Goal: Find specific page/section: Find specific page/section

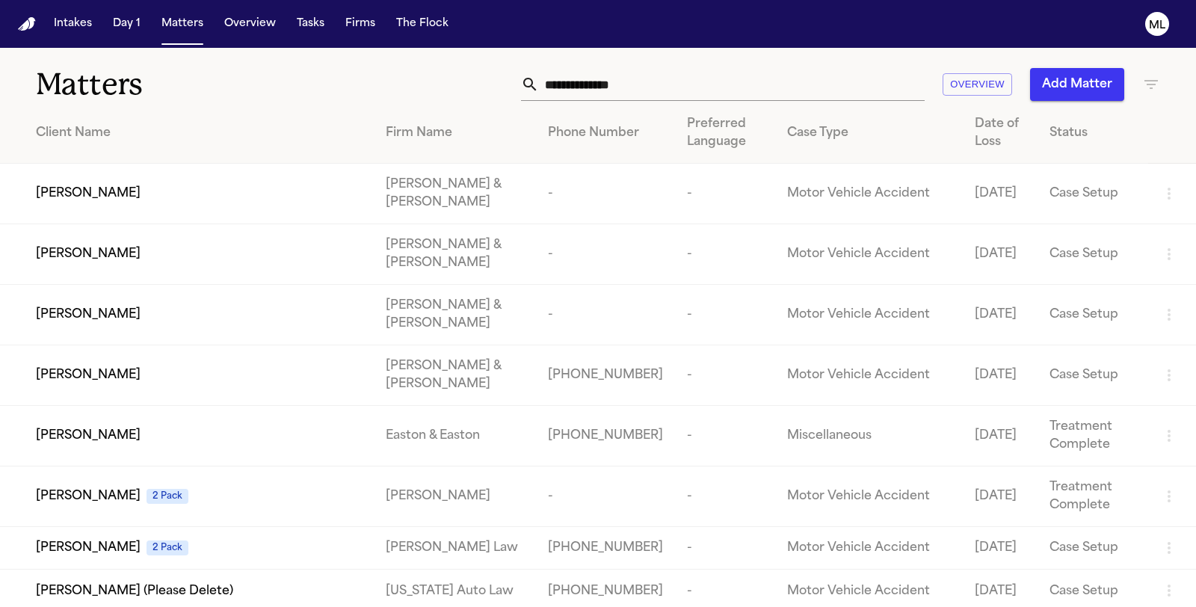
click at [746, 82] on input "text" at bounding box center [732, 84] width 386 height 33
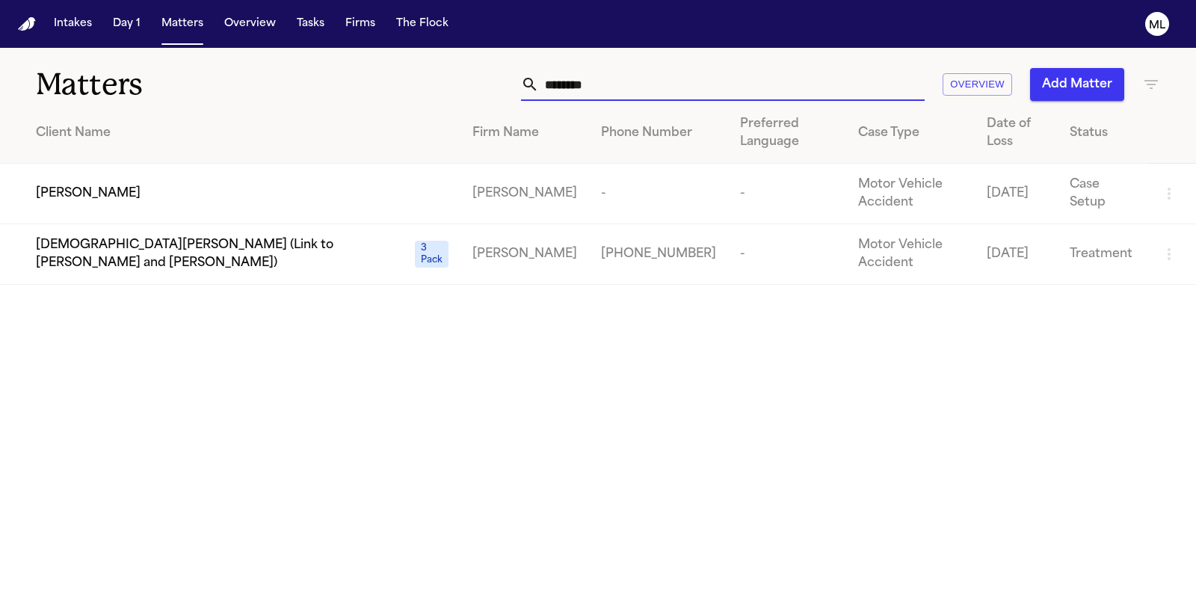
type input "********"
click at [127, 191] on span "[PERSON_NAME]" at bounding box center [88, 194] width 105 height 18
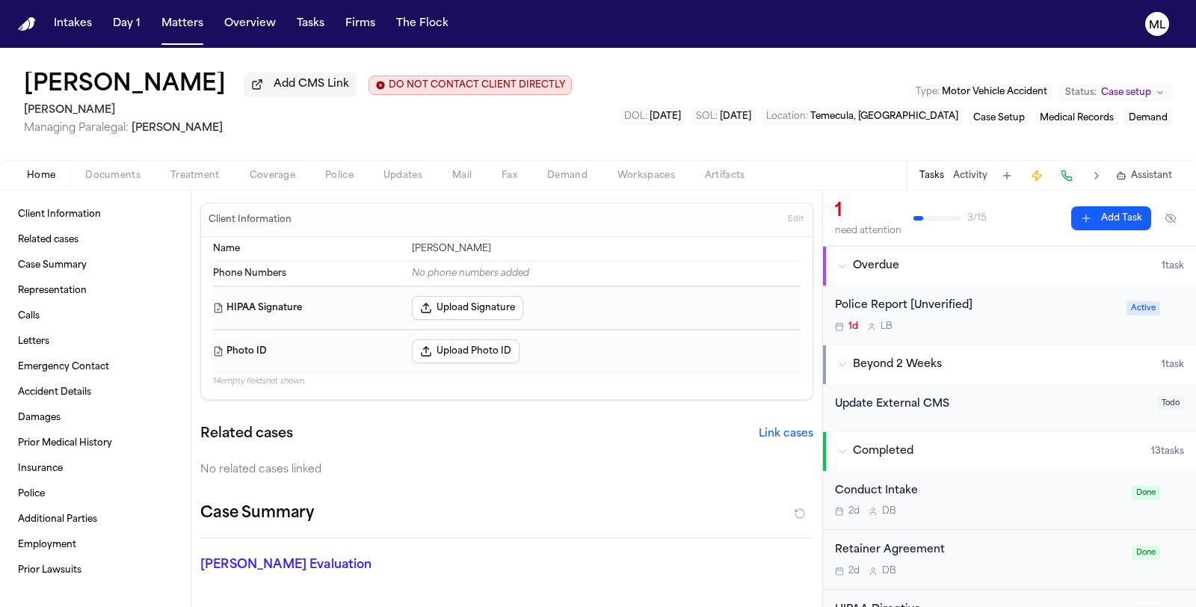
click at [960, 316] on div "Police Report [Unverified] 1d L B" at bounding box center [976, 314] width 283 height 35
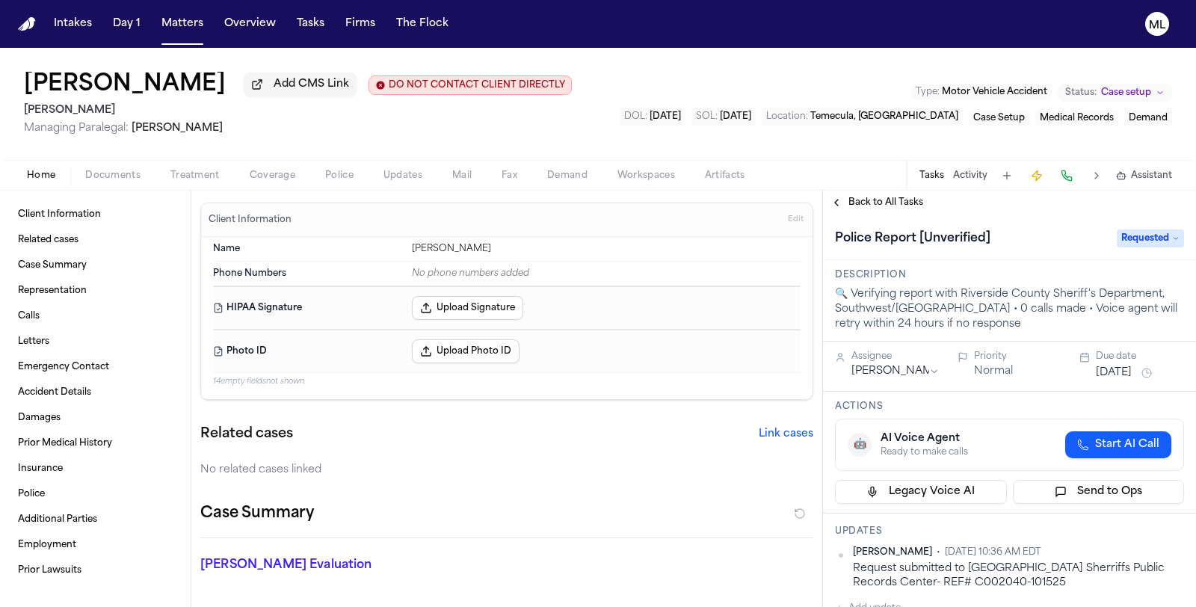
click at [105, 174] on span "Documents" at bounding box center [112, 176] width 55 height 12
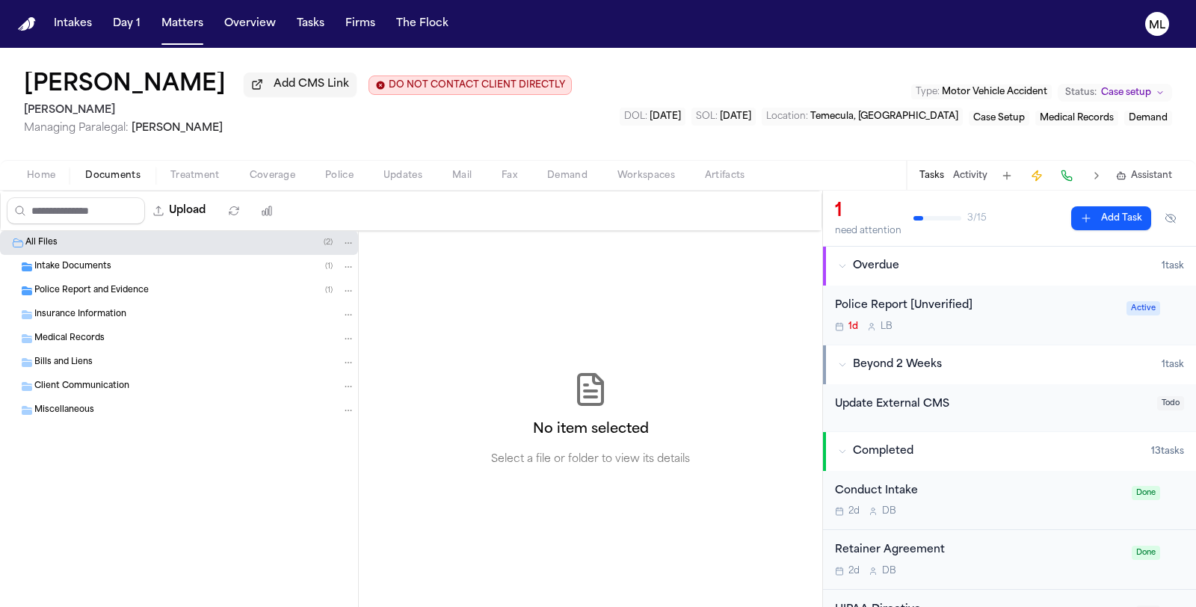
click at [167, 308] on div "Insurance Information" at bounding box center [194, 314] width 321 height 13
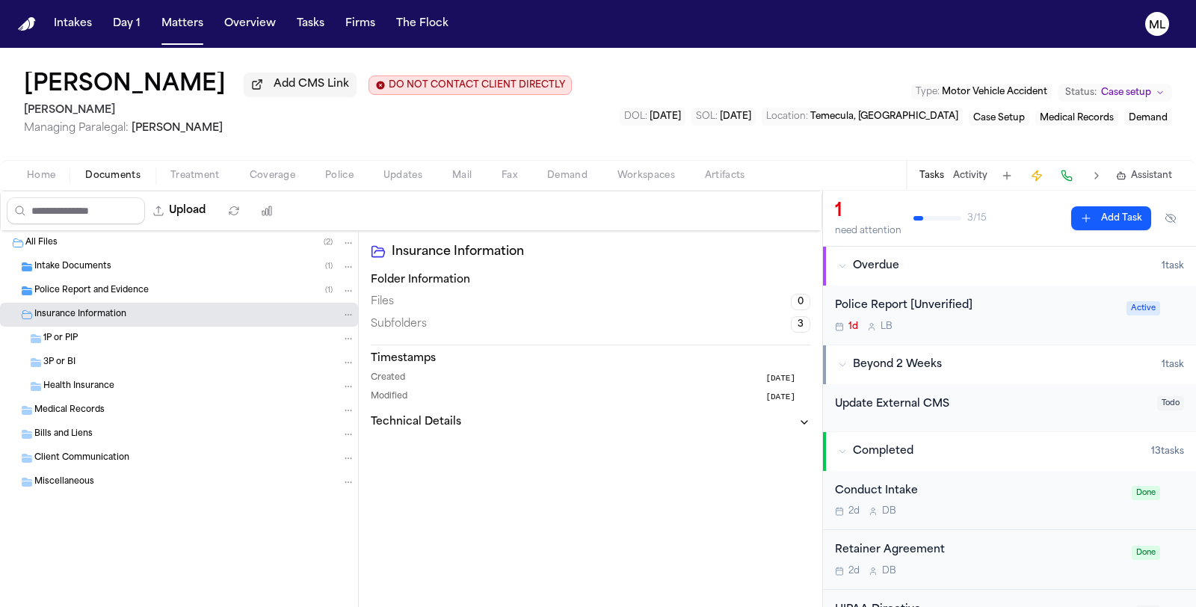
click at [165, 341] on div "1P or PIP" at bounding box center [199, 338] width 312 height 13
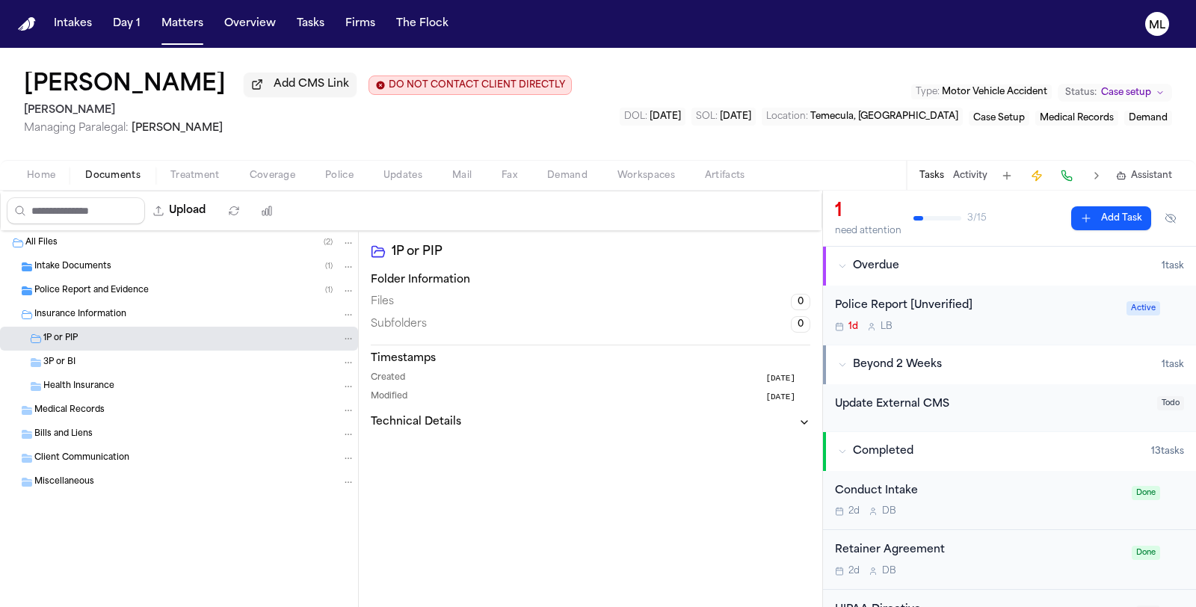
click at [158, 356] on div "3P or BI" at bounding box center [199, 362] width 312 height 13
